Goal: Information Seeking & Learning: Learn about a topic

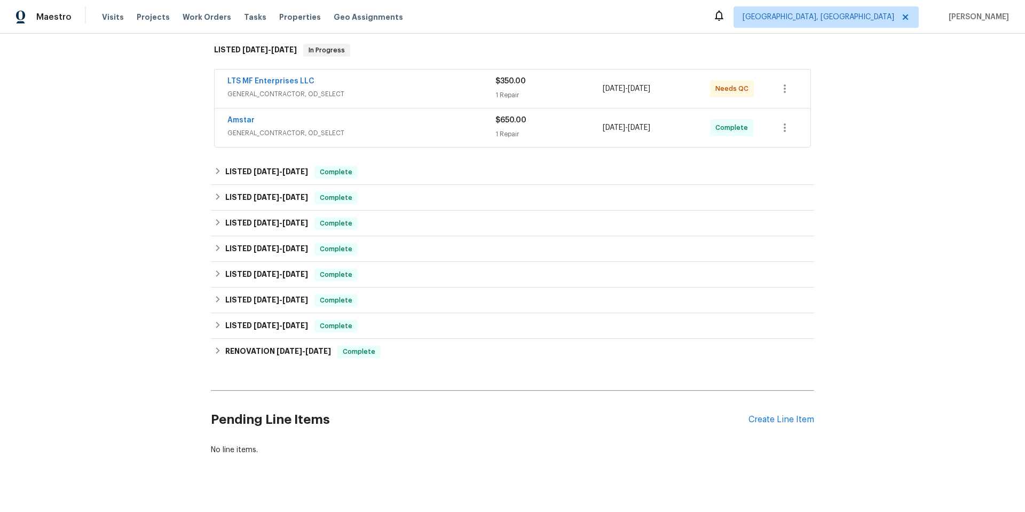
scroll to position [193, 0]
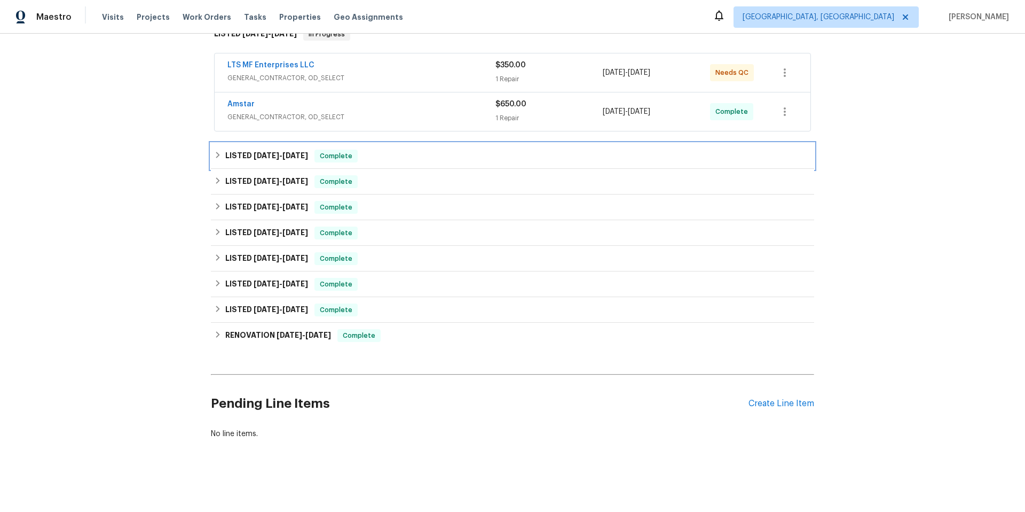
click at [367, 153] on div "LISTED [DATE] - [DATE] Complete" at bounding box center [512, 156] width 597 height 13
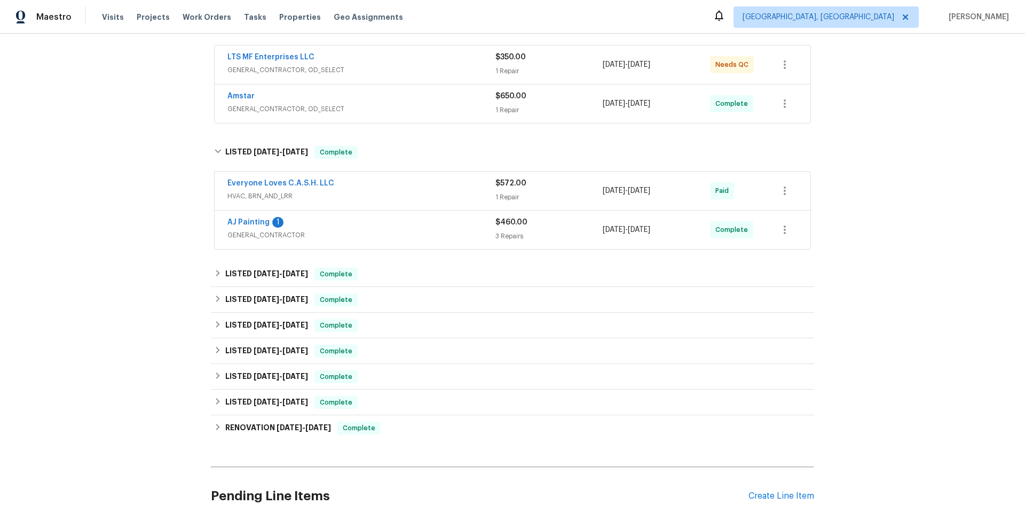
click at [391, 196] on span "HVAC, BRN_AND_LRR" at bounding box center [361, 196] width 268 height 11
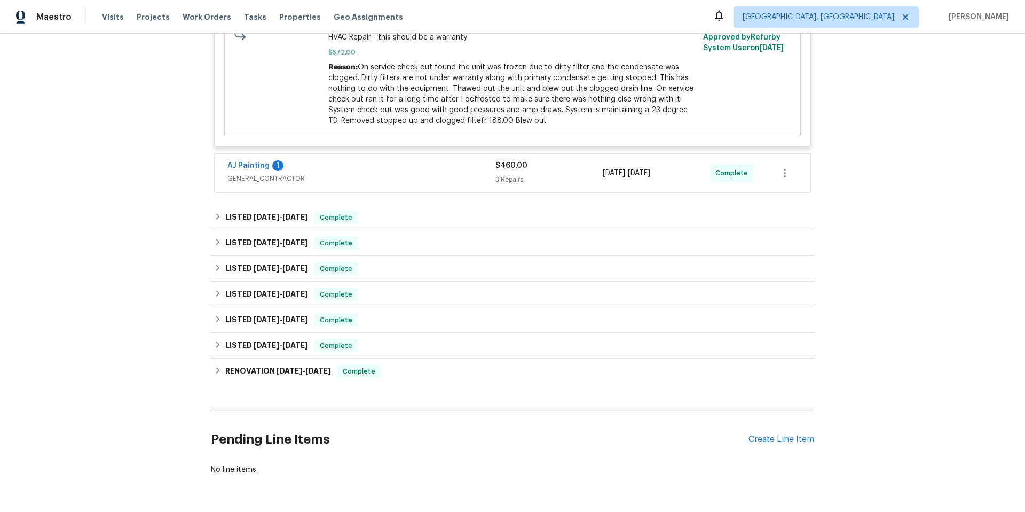
scroll to position [489, 0]
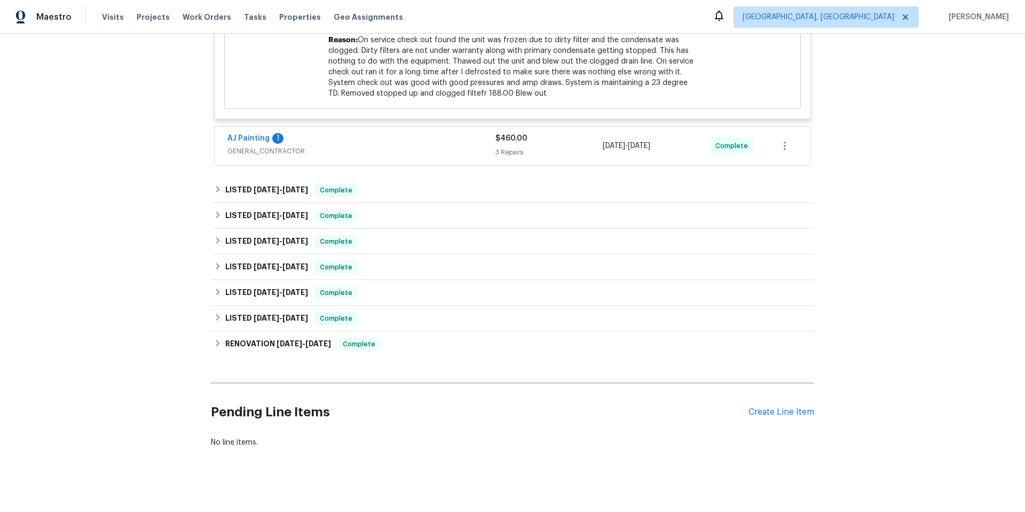
click at [405, 135] on div "AJ Painting 1" at bounding box center [361, 139] width 268 height 13
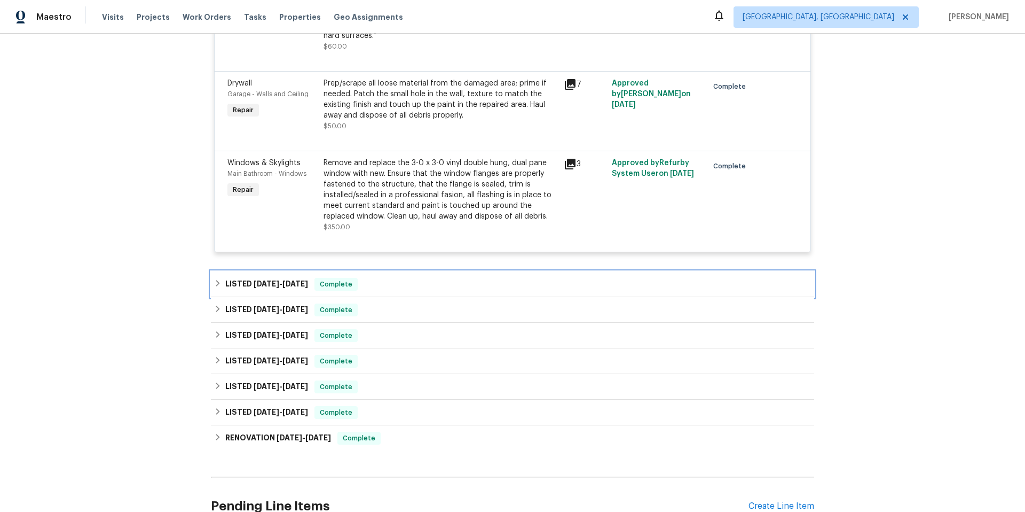
click at [388, 280] on div "LISTED [DATE] - [DATE] Complete" at bounding box center [512, 284] width 597 height 13
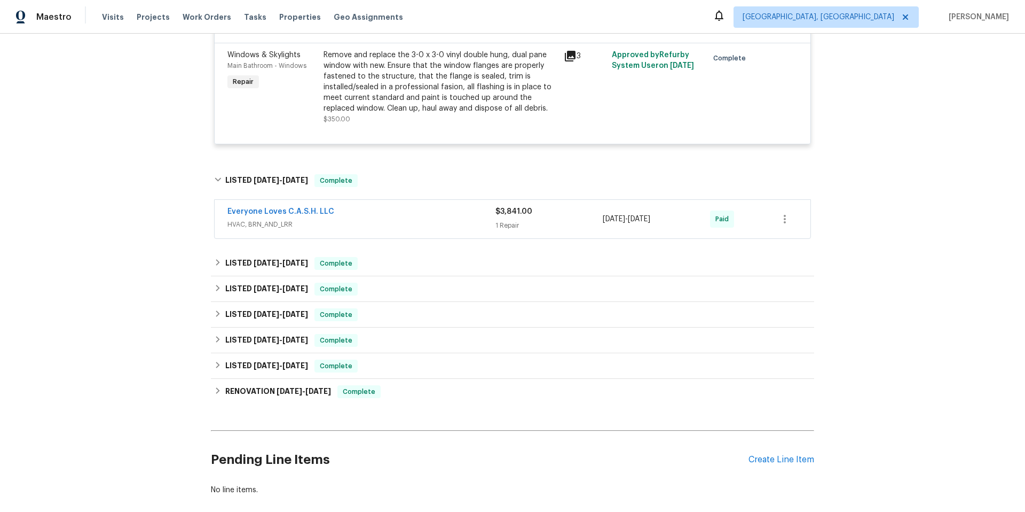
click at [381, 214] on div "Everyone Loves C.A.S.H. LLC" at bounding box center [361, 212] width 268 height 13
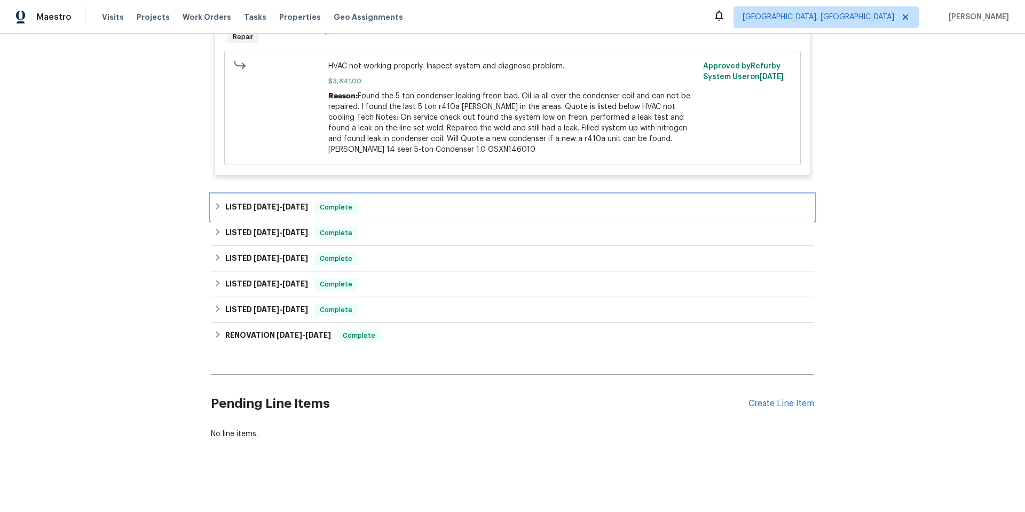
click at [380, 201] on div "LISTED [DATE] - [DATE] Complete" at bounding box center [512, 207] width 597 height 13
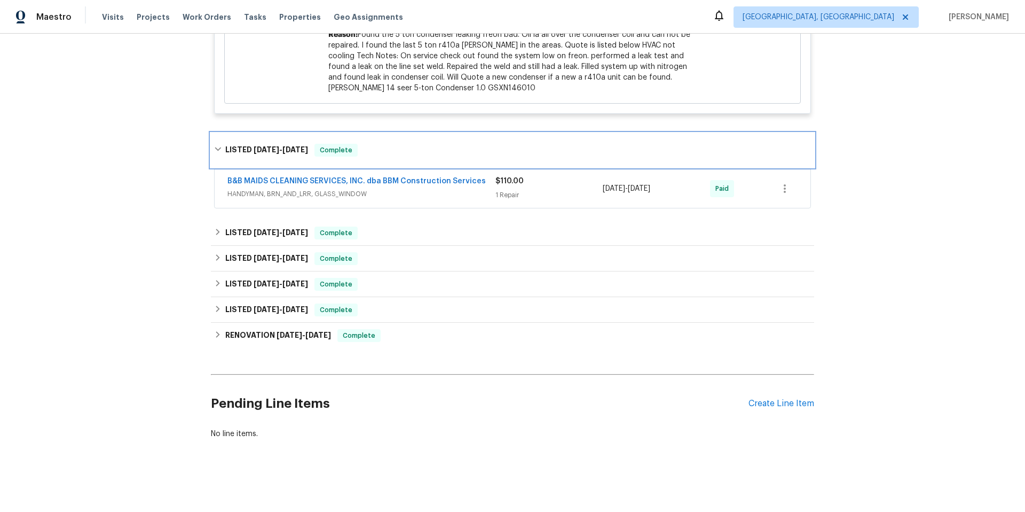
scroll to position [1149, 0]
click at [398, 196] on div "B&B MAIDS CLEANING SERVICES, INC. dba BBM Construction Services HANDYMAN, BRN_A…" at bounding box center [513, 188] width 596 height 38
click at [404, 188] on span "HANDYMAN, BRN_AND_LRR, GLASS_WINDOW" at bounding box center [361, 193] width 268 height 11
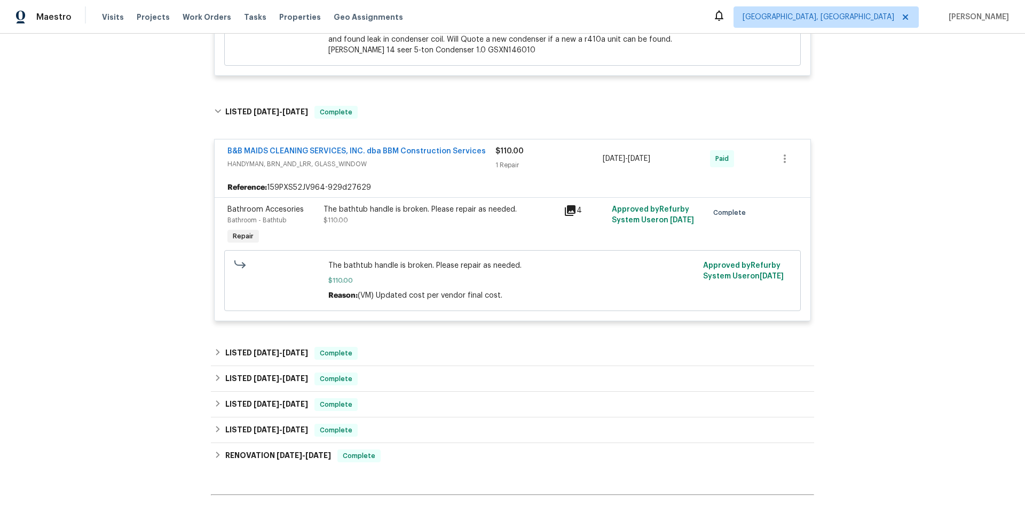
scroll to position [1308, 0]
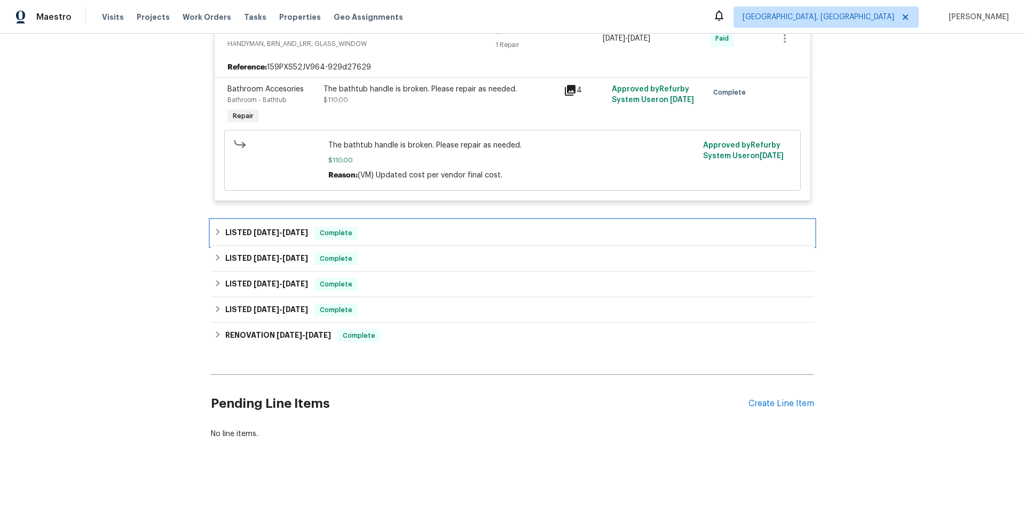
click at [374, 226] on div "LISTED [DATE] - [DATE] Complete" at bounding box center [512, 232] width 597 height 13
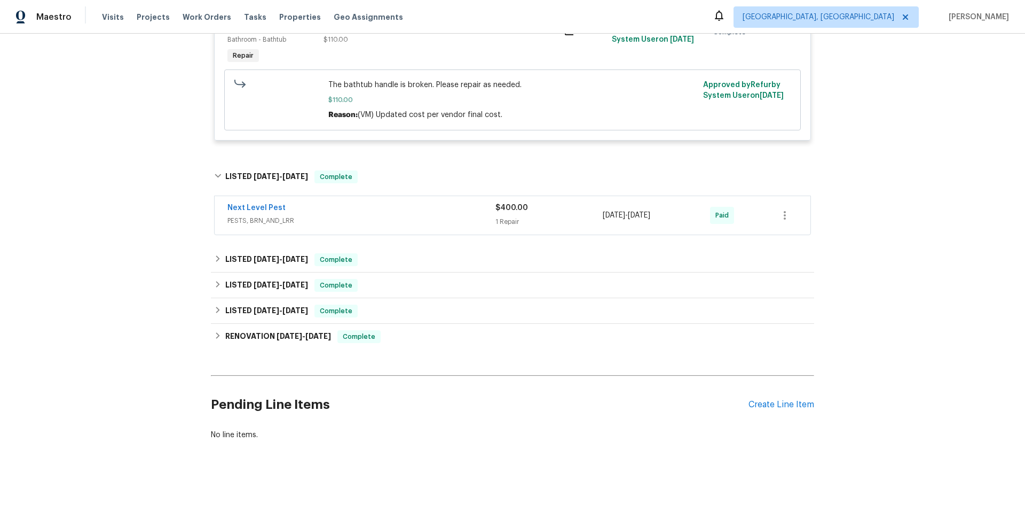
click at [374, 225] on span "PESTS, BRN_AND_LRR" at bounding box center [361, 220] width 268 height 11
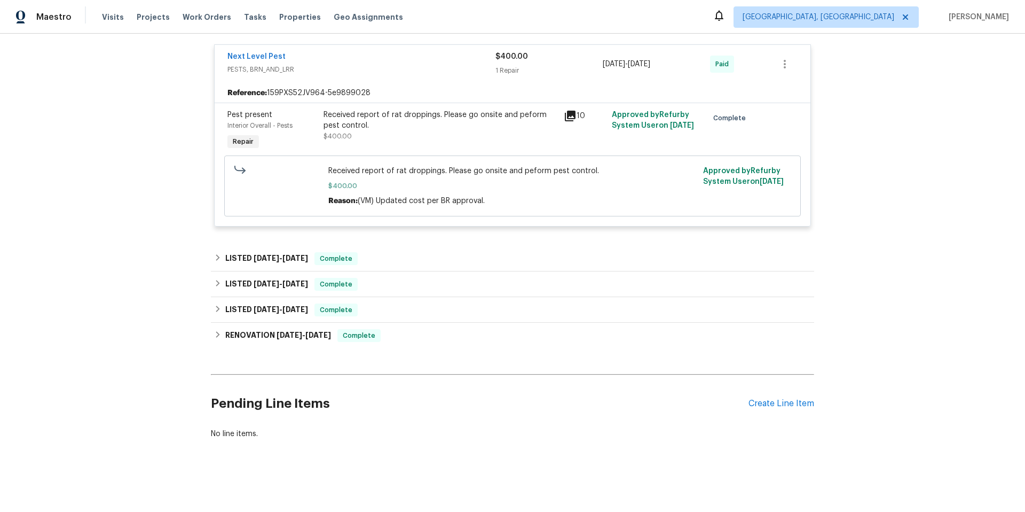
scroll to position [1528, 0]
click at [370, 246] on div "LISTED [DATE] - [DATE] Complete" at bounding box center [512, 259] width 603 height 26
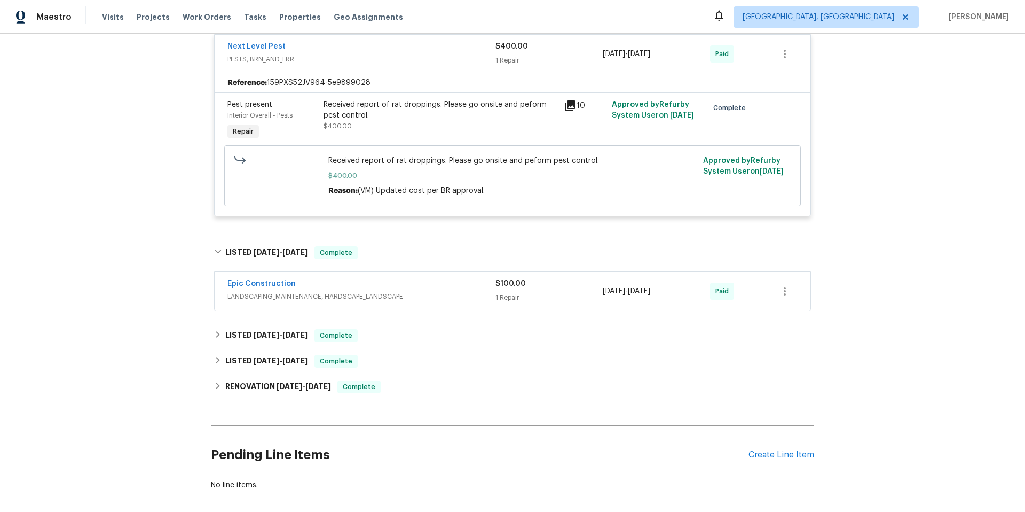
click at [376, 294] on span "LANDSCAPING_MAINTENANCE, HARDSCAPE_LANDSCAPE" at bounding box center [361, 296] width 268 height 11
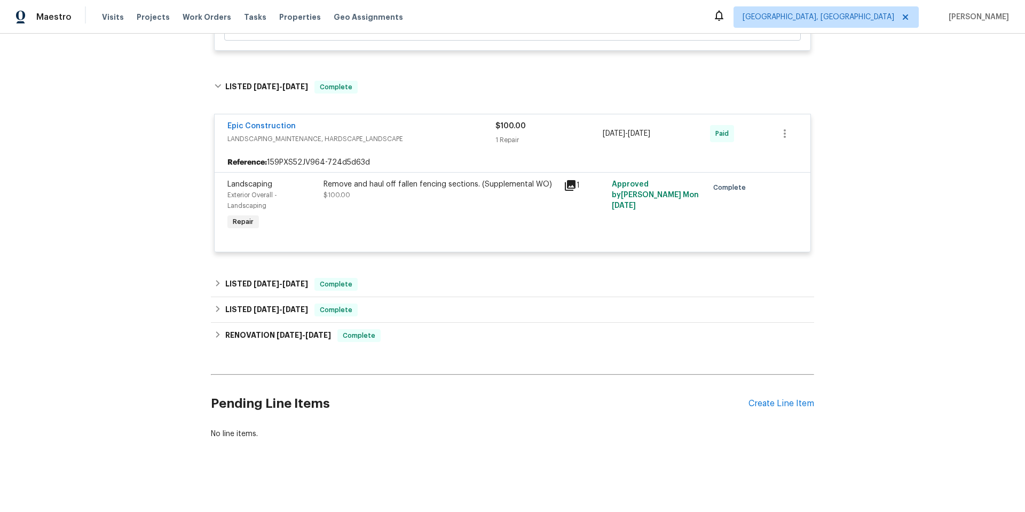
scroll to position [1703, 0]
click at [376, 297] on div "LISTED [DATE] - [DATE] Complete" at bounding box center [512, 310] width 603 height 26
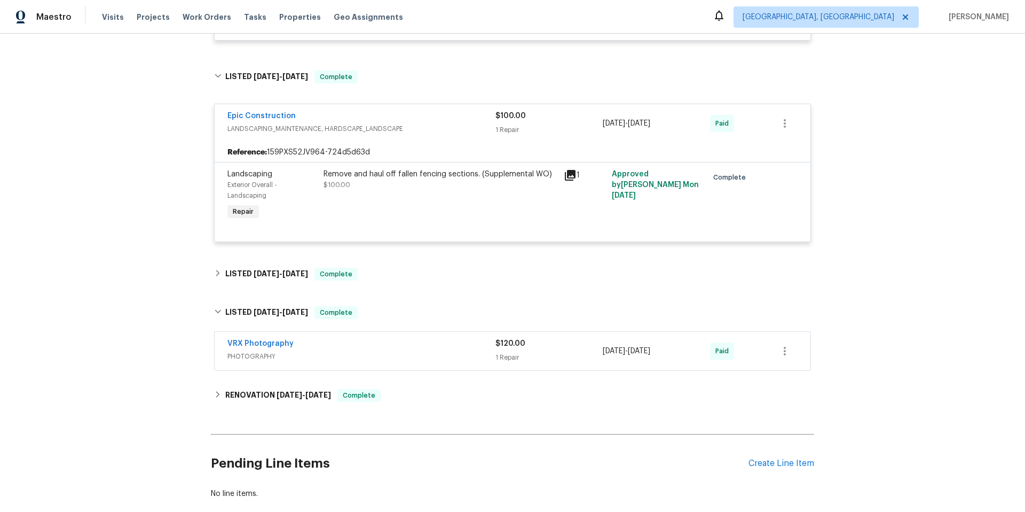
click at [364, 340] on div "VRX Photography" at bounding box center [361, 344] width 268 height 13
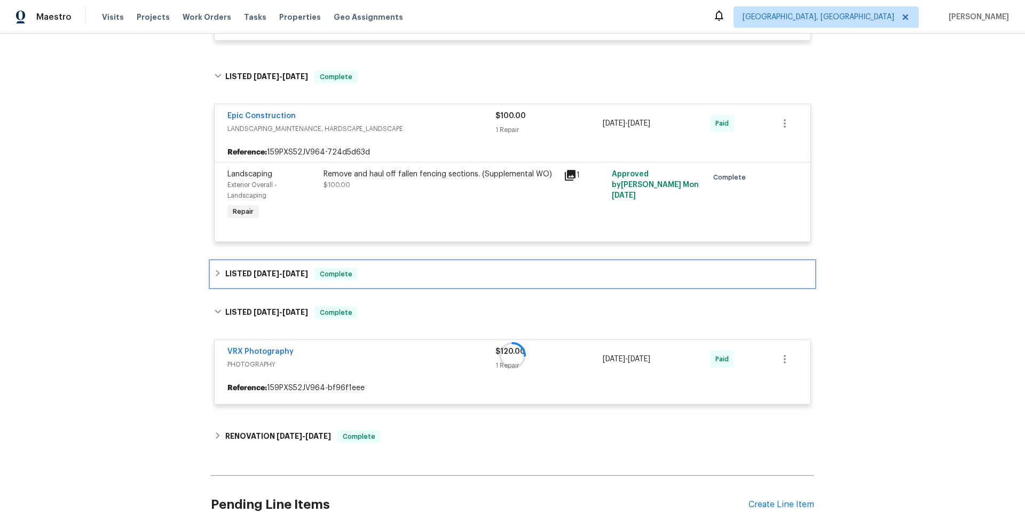
click at [374, 285] on div "LISTED [DATE] - [DATE] Complete" at bounding box center [512, 274] width 603 height 26
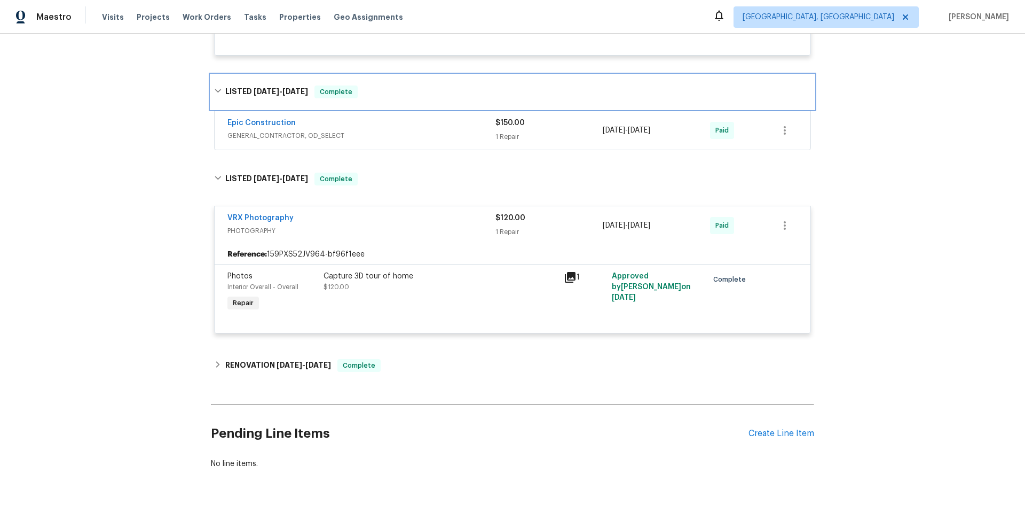
scroll to position [1930, 0]
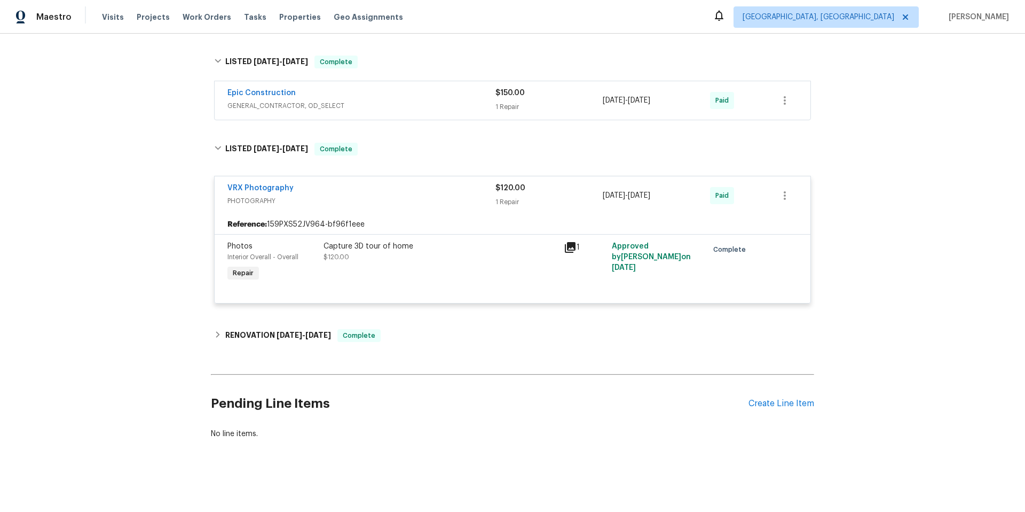
click at [414, 108] on div "Epic Construction GENERAL_CONTRACTOR, OD_SELECT $150.00 1 Repair [DATE] - [DATE…" at bounding box center [513, 100] width 596 height 38
click at [407, 100] on span "GENERAL_CONTRACTOR, OD_SELECT" at bounding box center [361, 105] width 268 height 11
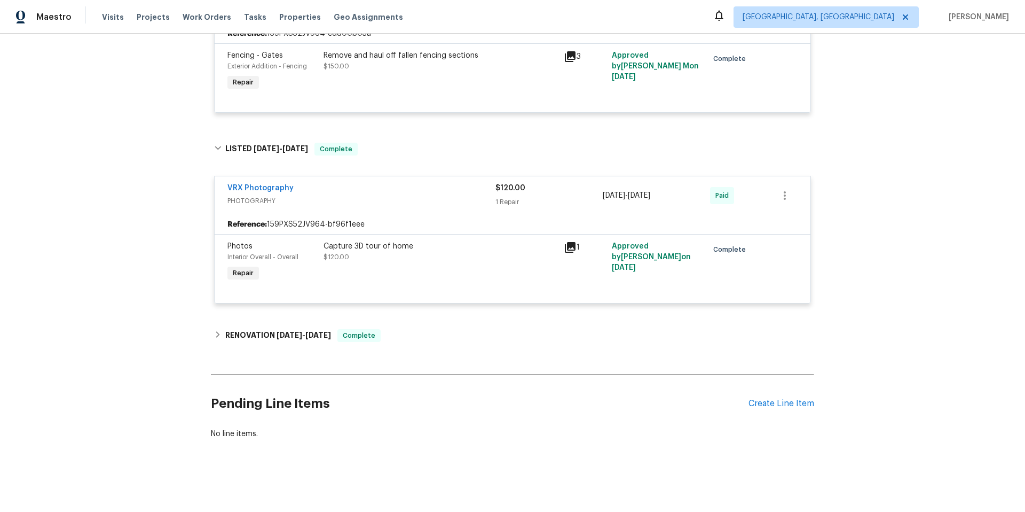
scroll to position [2033, 0]
click at [390, 329] on div "RENOVATION [DATE] - [DATE] Complete" at bounding box center [512, 335] width 597 height 13
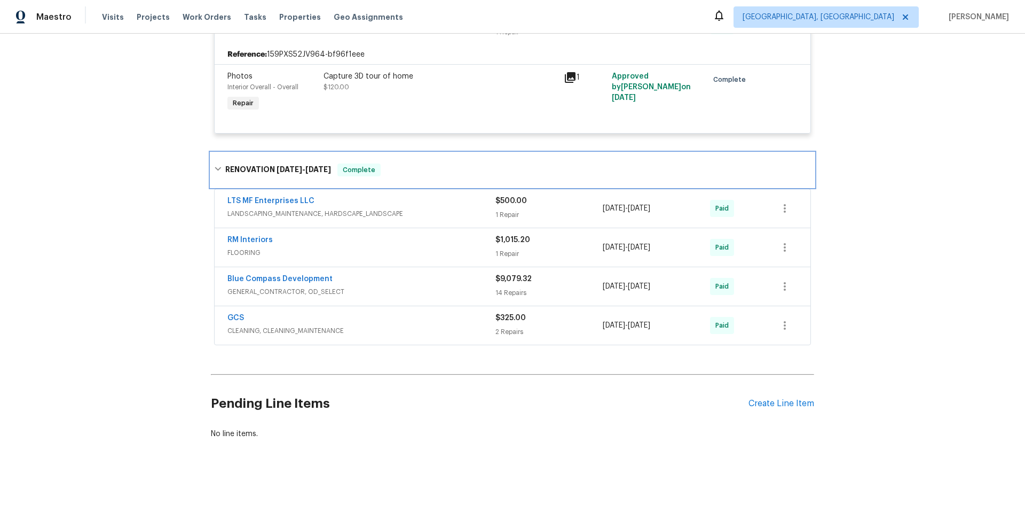
scroll to position [2203, 0]
click at [399, 234] on div "RM Interiors" at bounding box center [361, 240] width 268 height 13
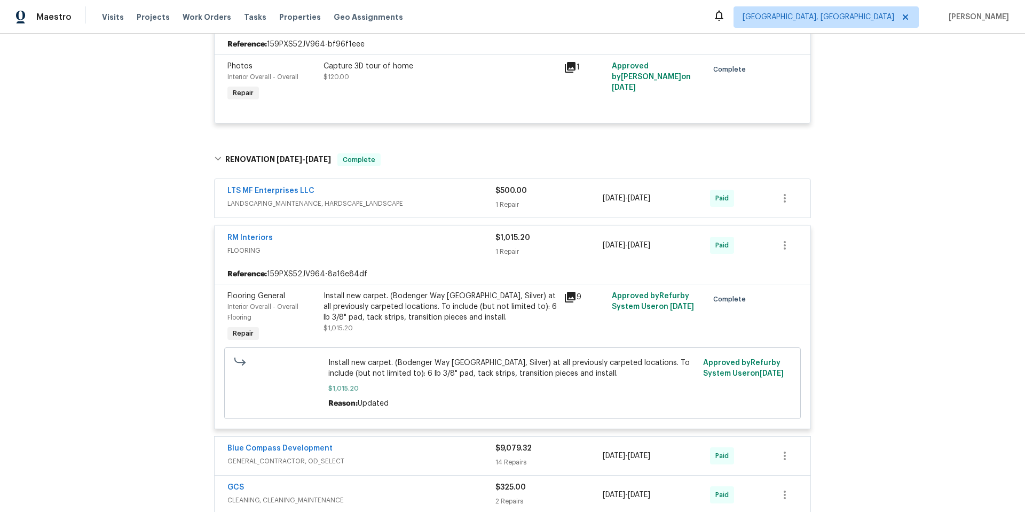
click at [414, 198] on div "LTS MF Enterprises LLC" at bounding box center [361, 191] width 268 height 13
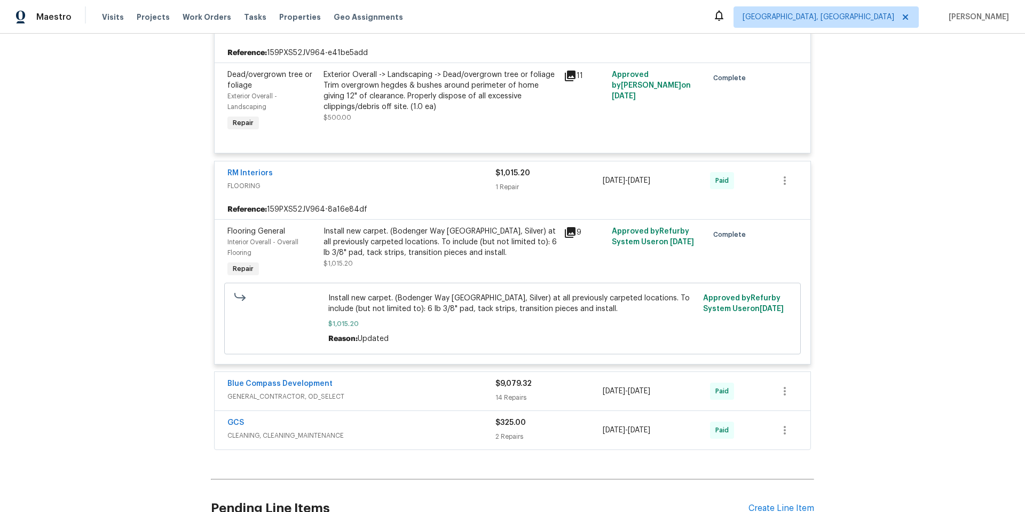
scroll to position [2386, 0]
click at [415, 390] on div "Blue Compass Development" at bounding box center [361, 384] width 268 height 13
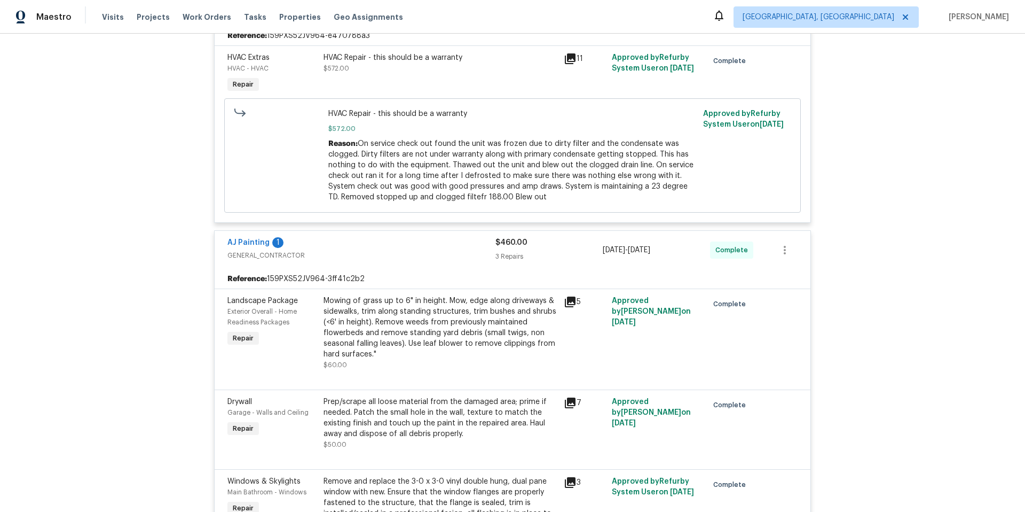
scroll to position [0, 0]
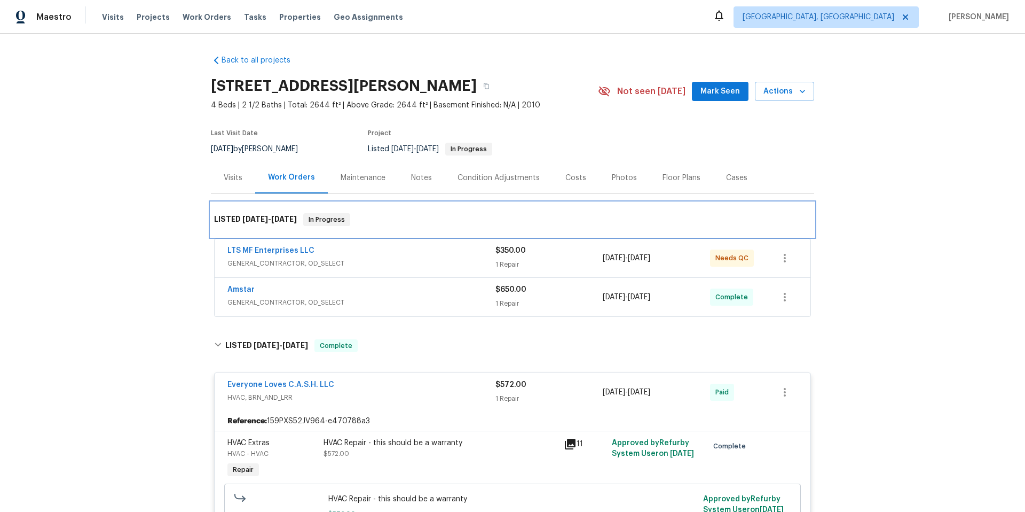
click at [447, 227] on div "LISTED [DATE] - [DATE] In Progress" at bounding box center [512, 219] width 603 height 34
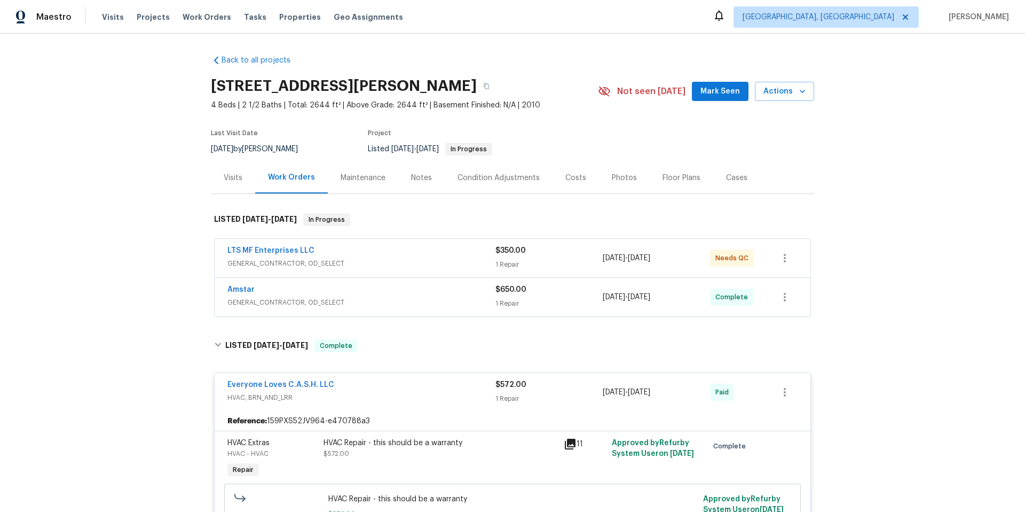
click at [447, 254] on div "LTS MF Enterprises LLC" at bounding box center [361, 251] width 268 height 13
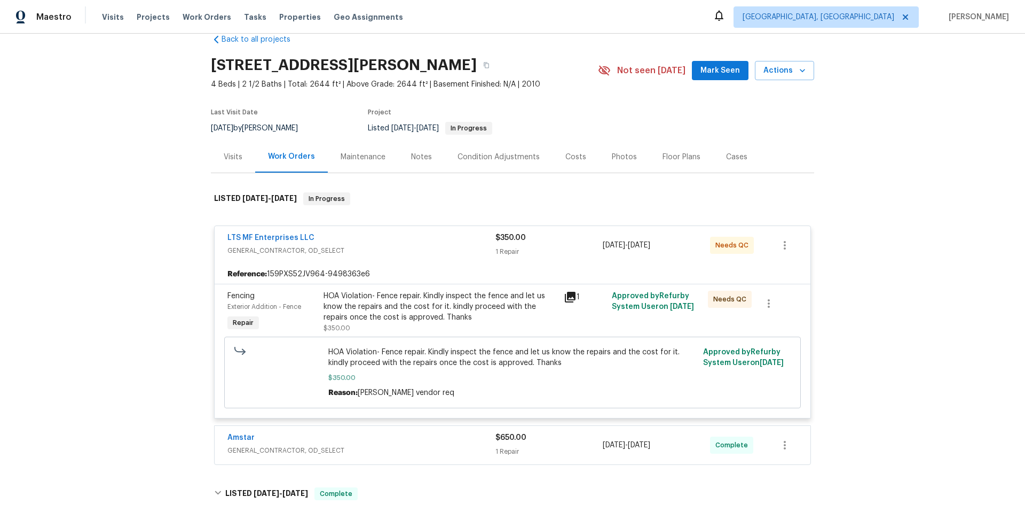
click at [372, 439] on div "Amstar" at bounding box center [361, 438] width 268 height 13
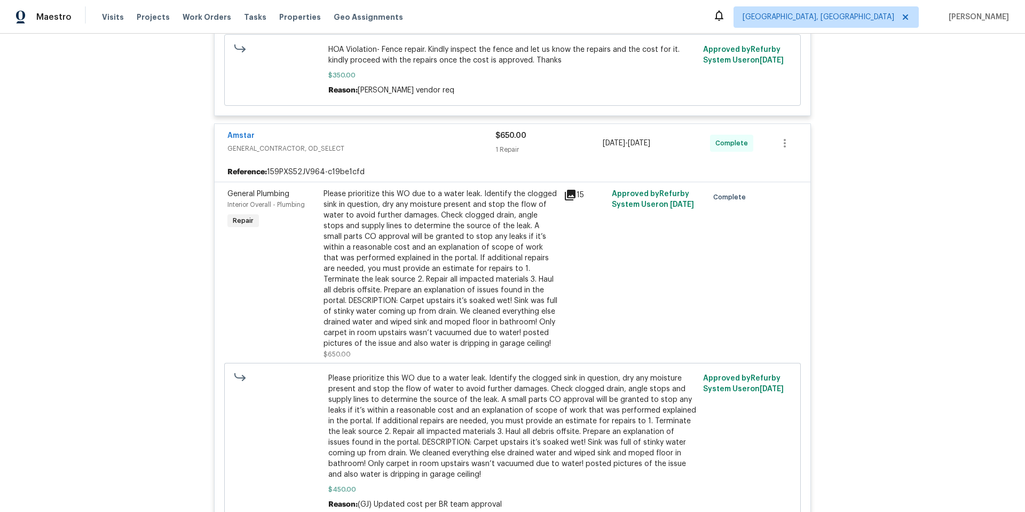
scroll to position [325, 0]
